Goal: Navigation & Orientation: Find specific page/section

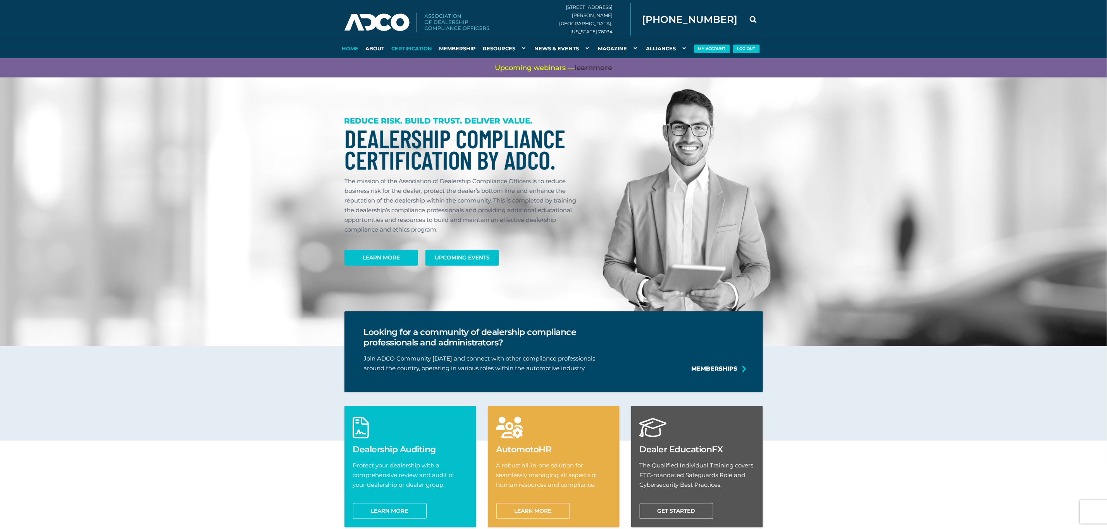
click at [404, 48] on link "Certification" at bounding box center [412, 48] width 48 height 19
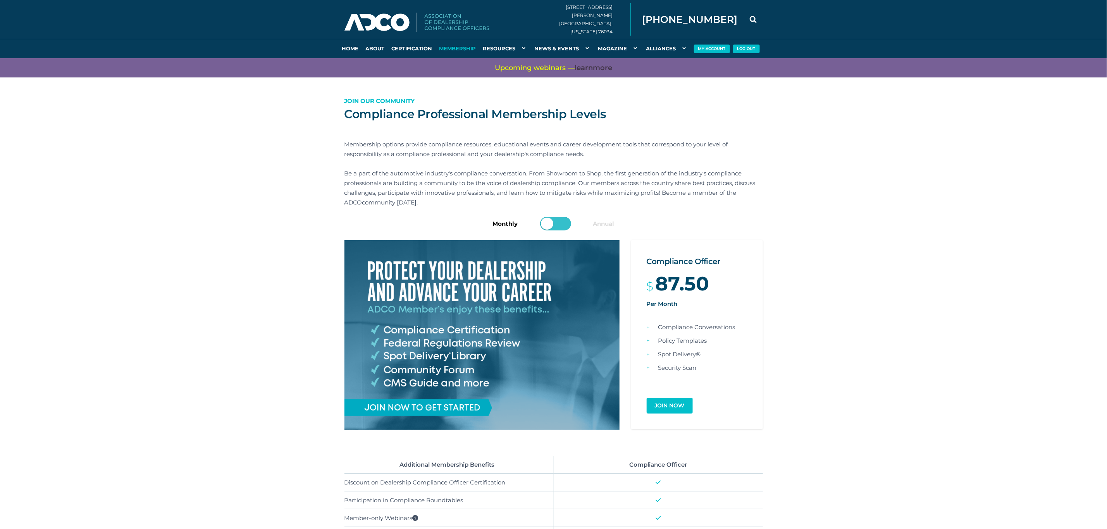
click at [570, 49] on html "Home About Certification Membership Resources AutoMoto HR [GEOGRAPHIC_DATA] Com…" at bounding box center [553, 432] width 1107 height 865
click at [548, 69] on link "Events" at bounding box center [576, 67] width 78 height 19
